Goal: Task Accomplishment & Management: Use online tool/utility

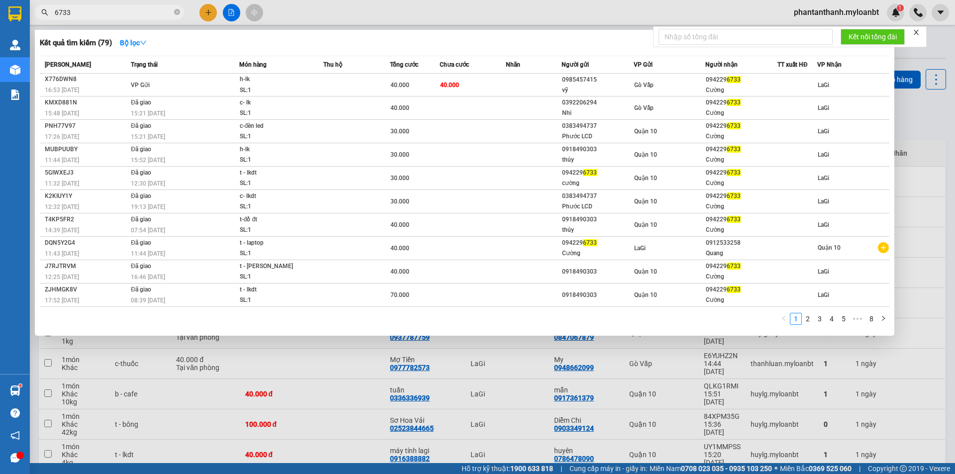
drag, startPoint x: 0, startPoint y: 0, endPoint x: 32, endPoint y: 9, distance: 33.1
click at [32, 9] on div "6733" at bounding box center [97, 12] width 194 height 15
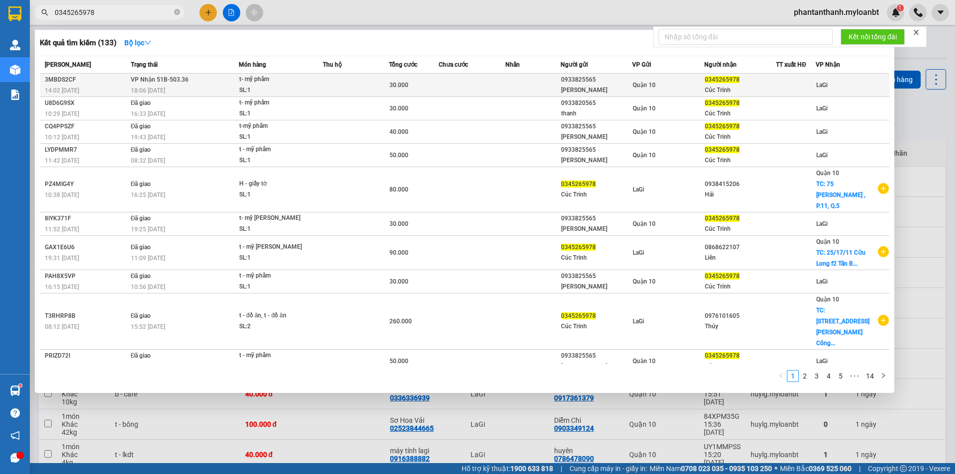
type input "0345265978"
click at [313, 82] on div "t- mỹ phẩm" at bounding box center [276, 79] width 75 height 11
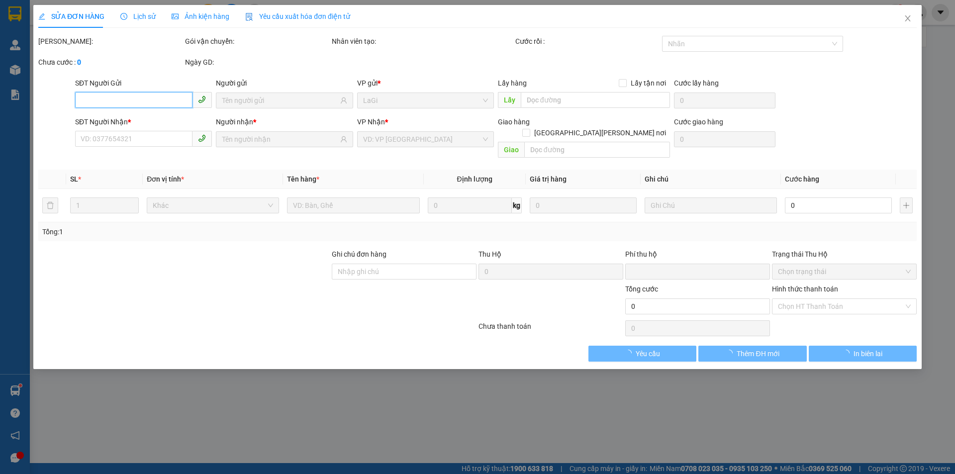
type input "0933825565"
type input "[PERSON_NAME]"
type input "0345265978"
type input "Cúc Trinh"
type input "0"
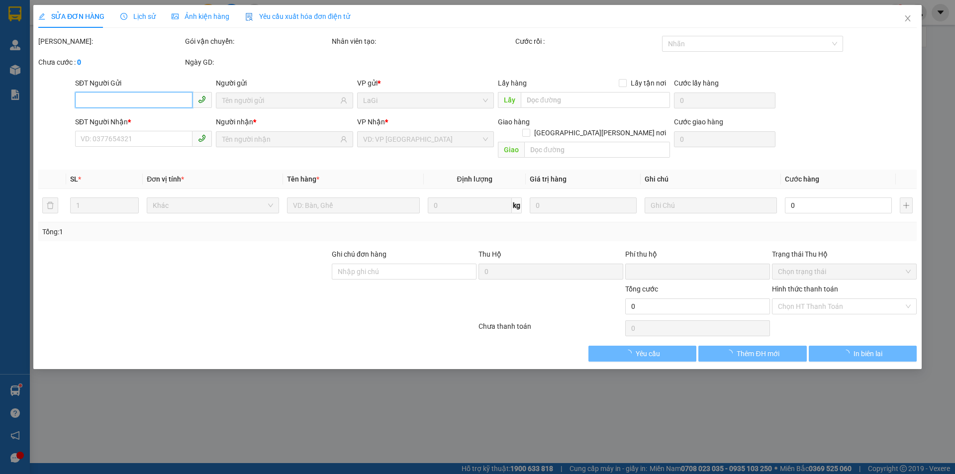
type input "30.000"
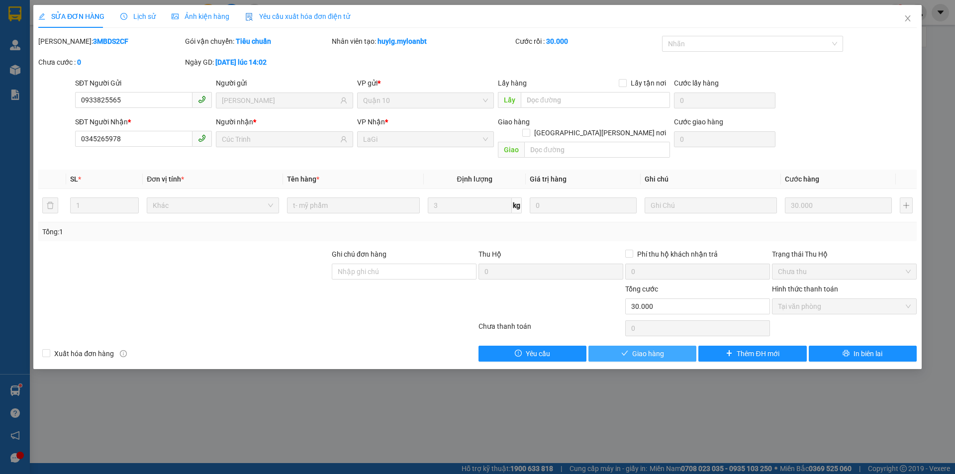
click at [663, 348] on span "Giao hàng" at bounding box center [648, 353] width 32 height 11
